Goal: Find contact information: Find contact information

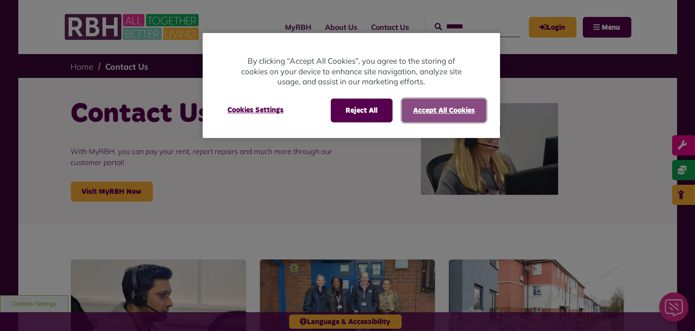
click at [462, 109] on button "Accept All Cookies" at bounding box center [444, 110] width 85 height 24
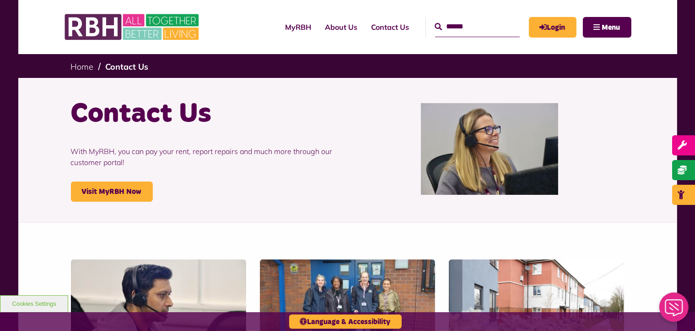
click at [641, 159] on div "Contact Us With MyRBH, you can pay your rent, report repairs and much more thro…" at bounding box center [347, 150] width 659 height 145
click at [374, 28] on link "Contact Us" at bounding box center [391, 27] width 52 height 25
click at [372, 25] on link "Contact Us" at bounding box center [391, 27] width 52 height 25
